Goal: Check status: Check status

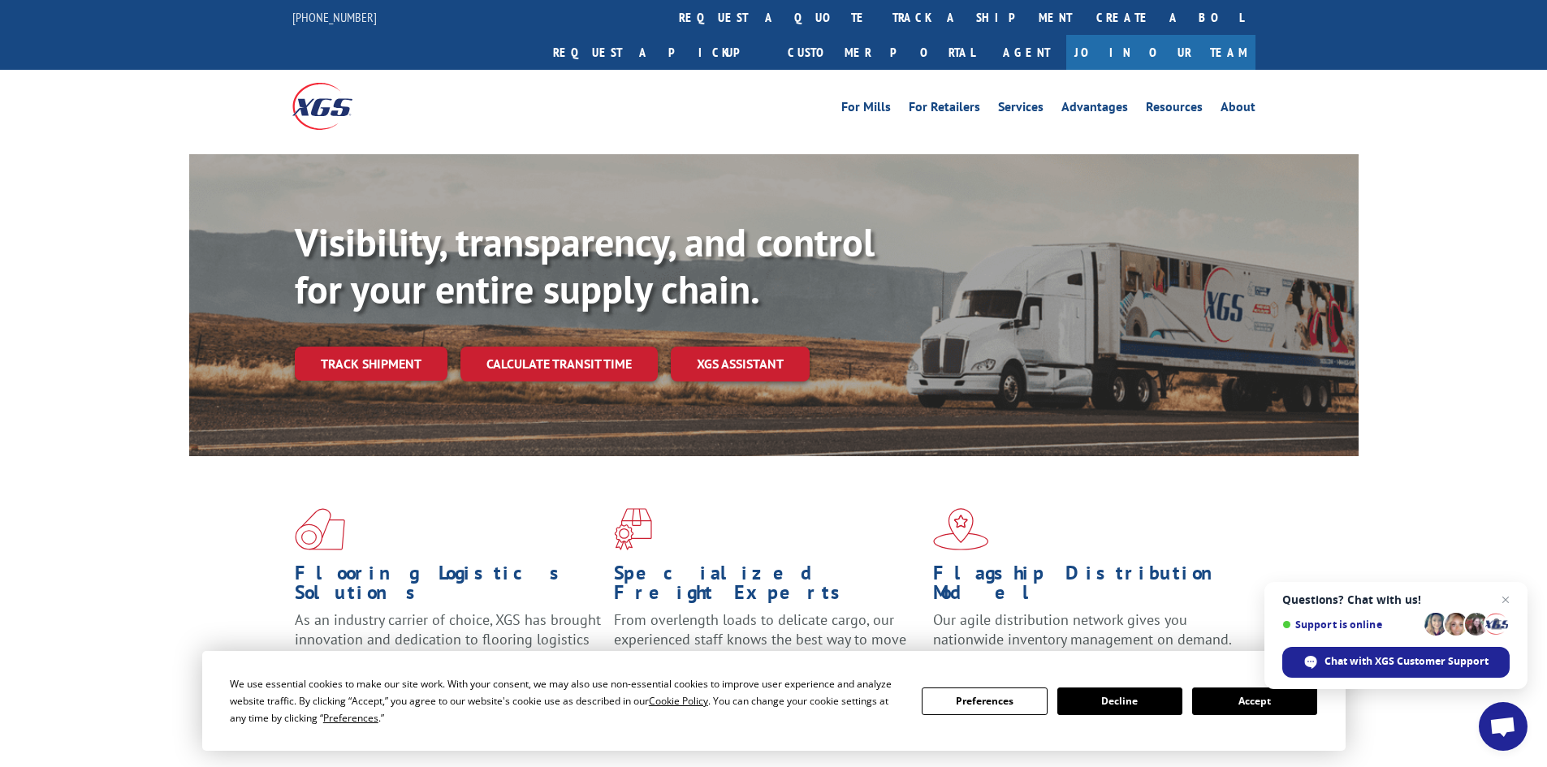
click at [1251, 698] on button "Accept" at bounding box center [1254, 702] width 125 height 28
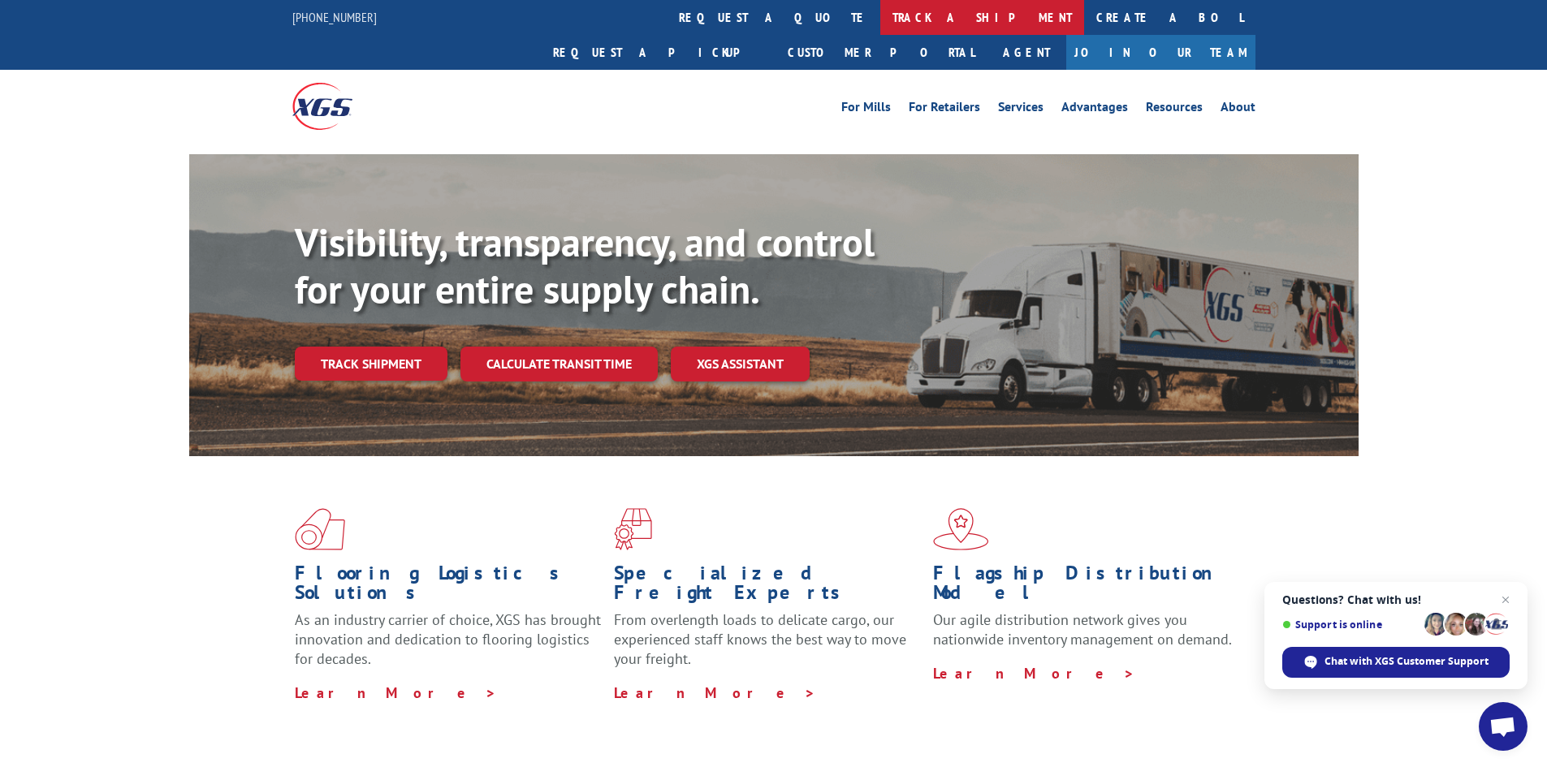
click at [880, 19] on link "track a shipment" at bounding box center [982, 17] width 204 height 35
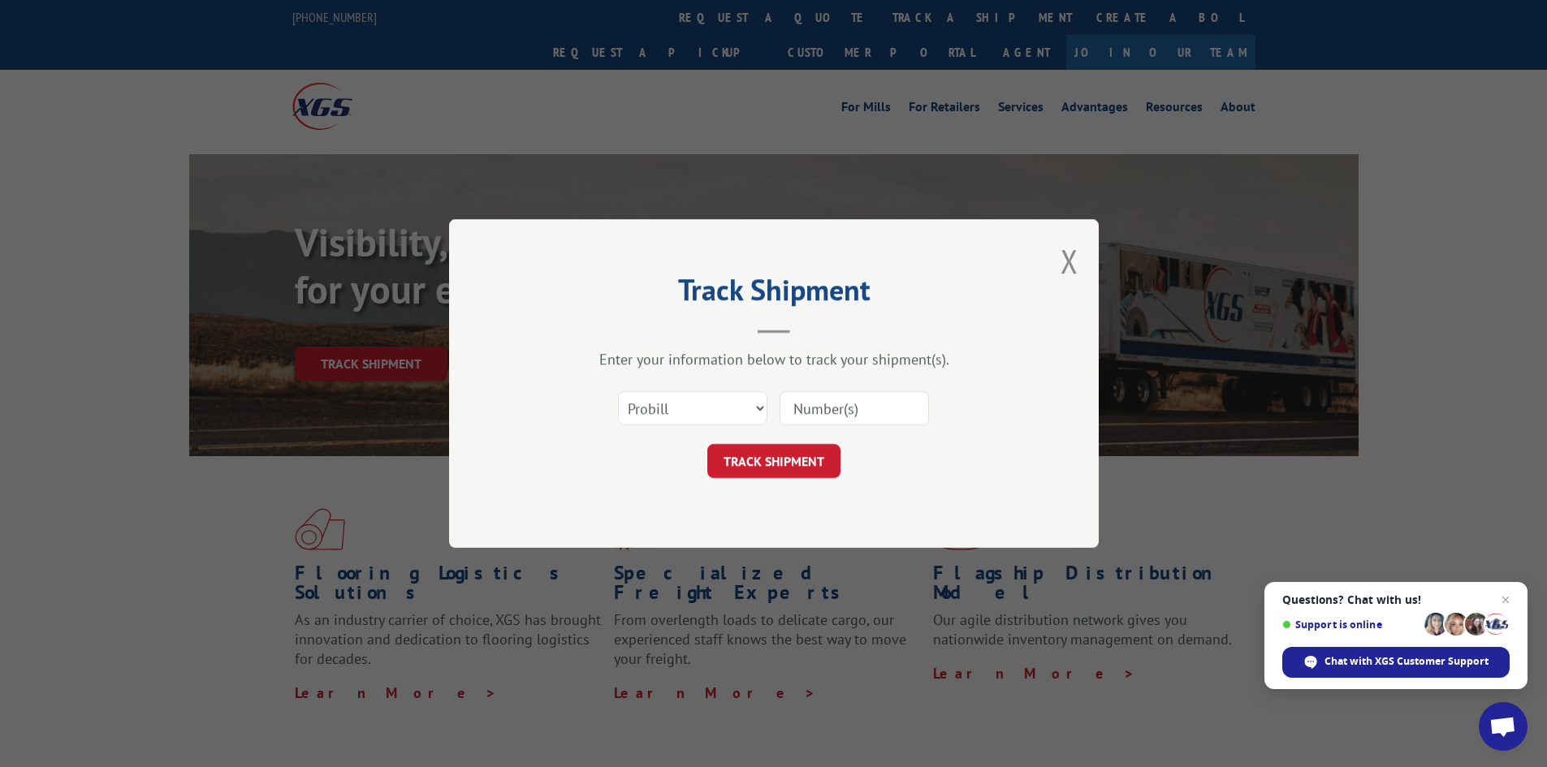
click at [846, 415] on input at bounding box center [854, 408] width 149 height 34
paste input "17674317"
type input "17674317"
click at [754, 449] on button "TRACK SHIPMENT" at bounding box center [773, 461] width 133 height 34
